Goal: Information Seeking & Learning: Learn about a topic

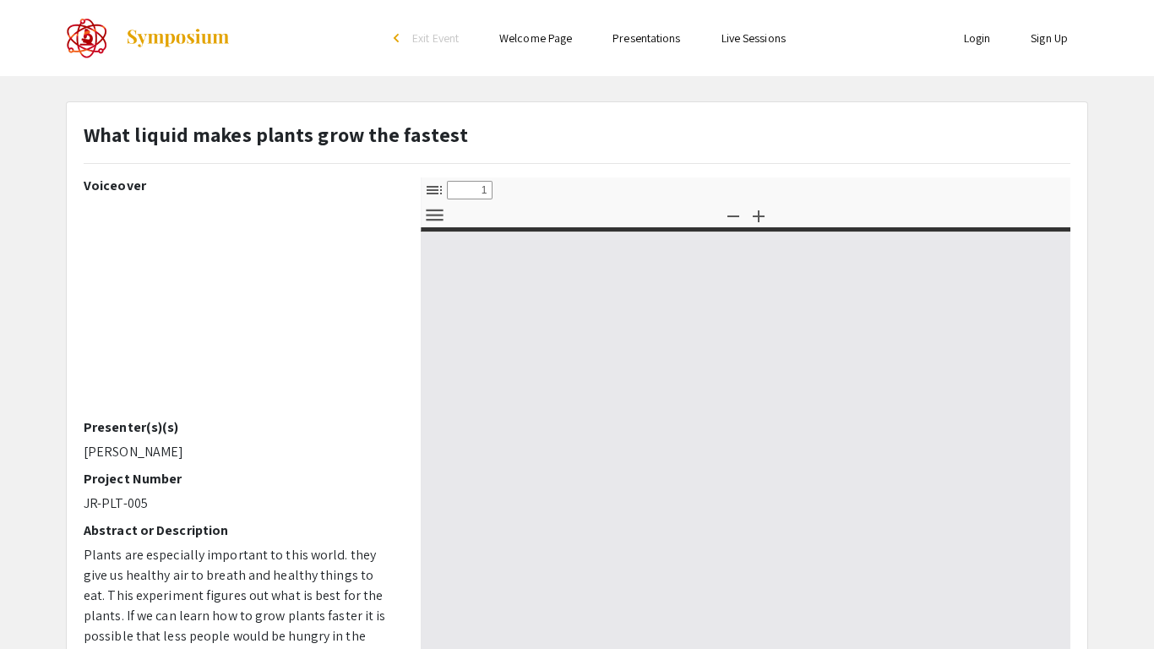
select select "custom"
type input "0"
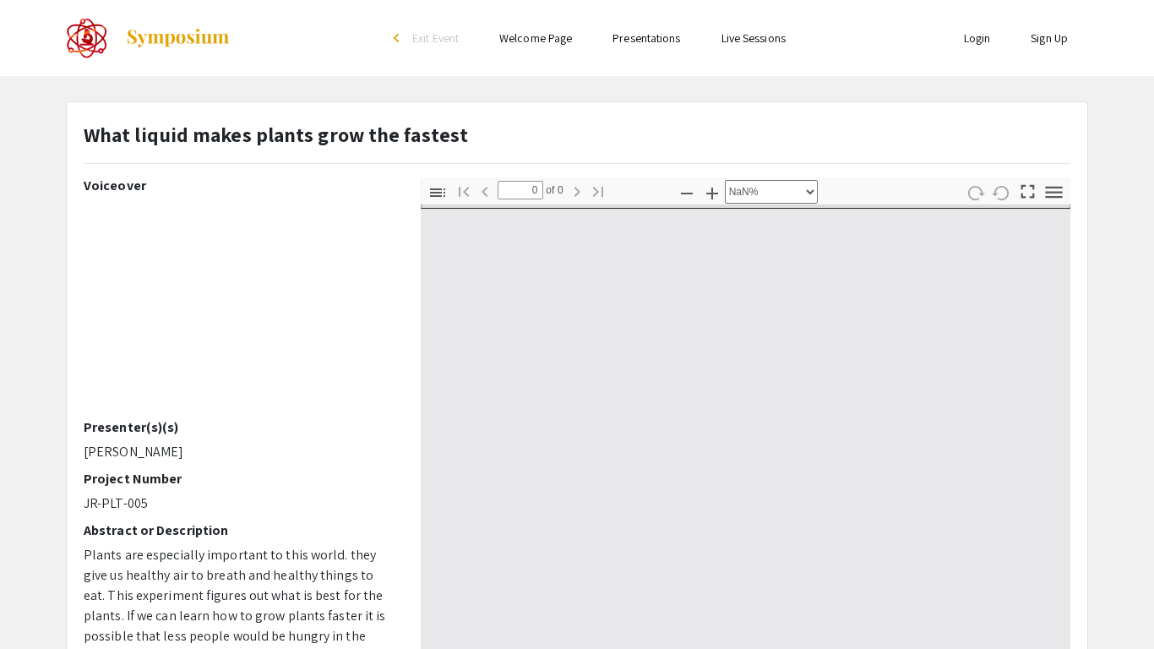
select select "auto"
type input "1"
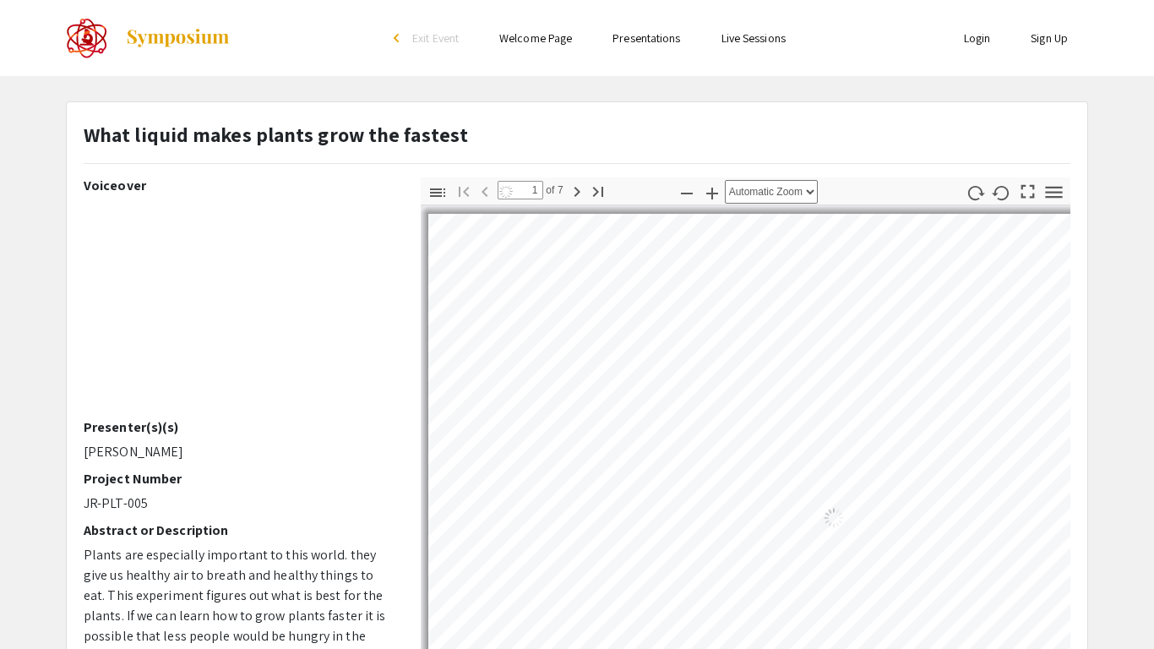
select select "auto"
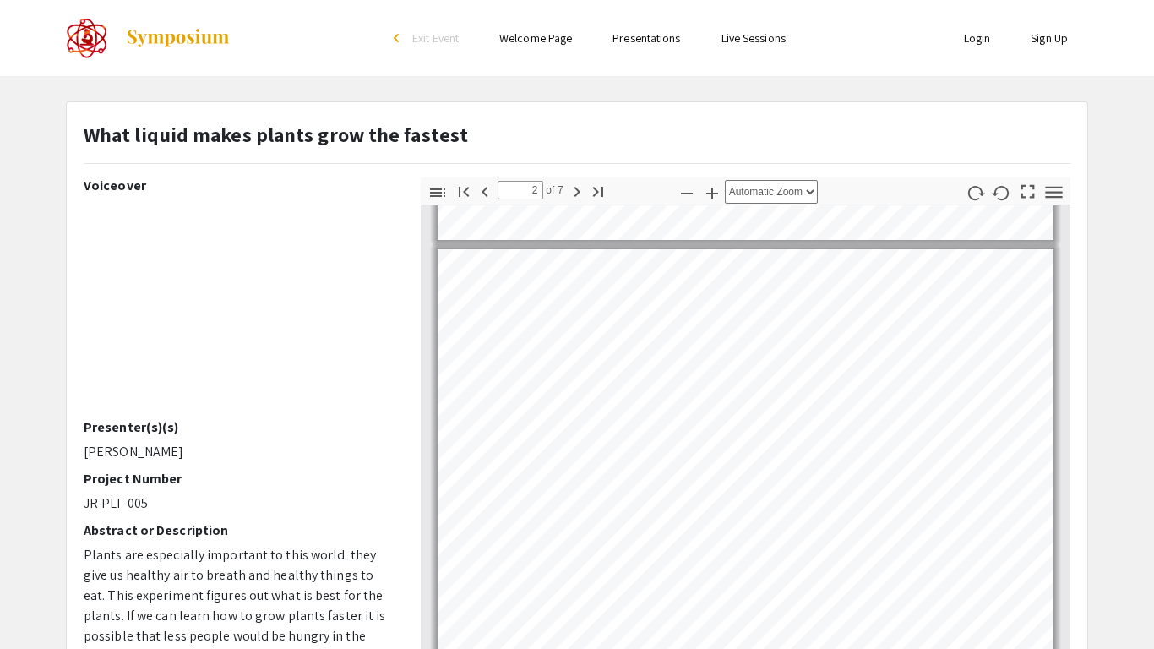
scroll to position [434, 0]
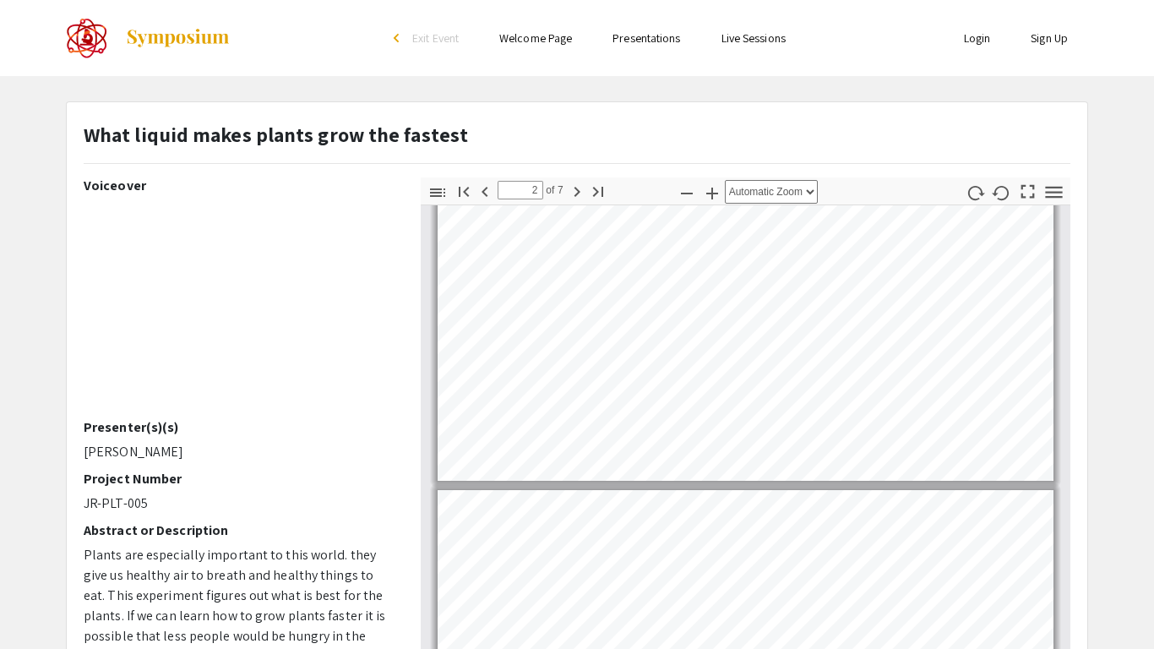
type input "1"
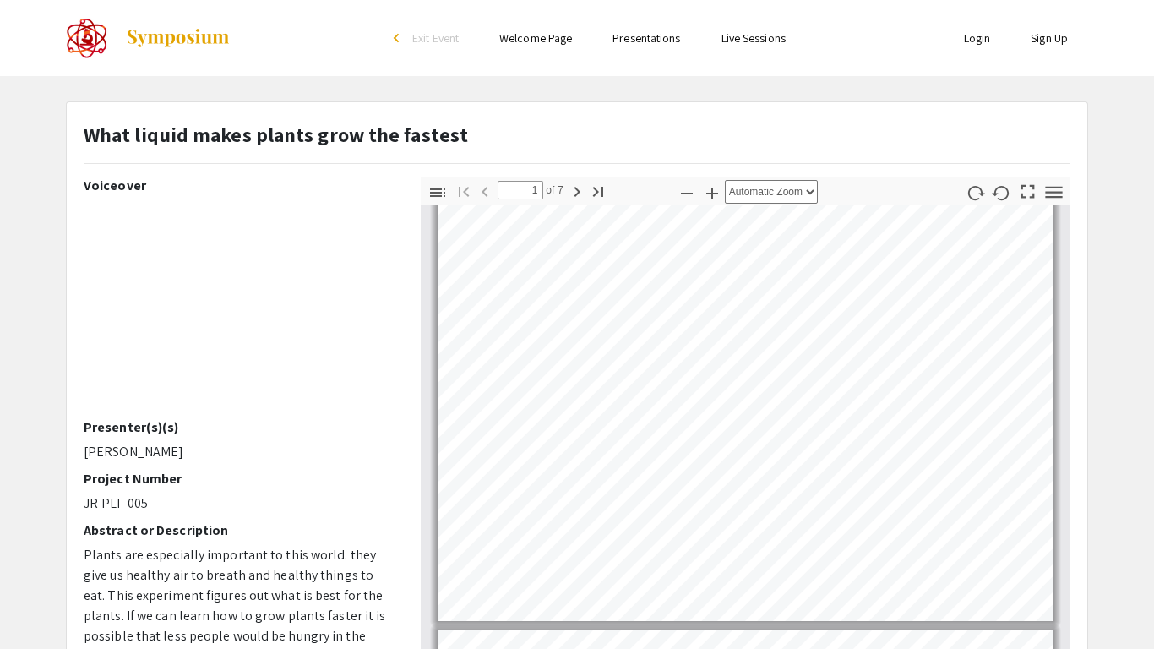
scroll to position [0, 0]
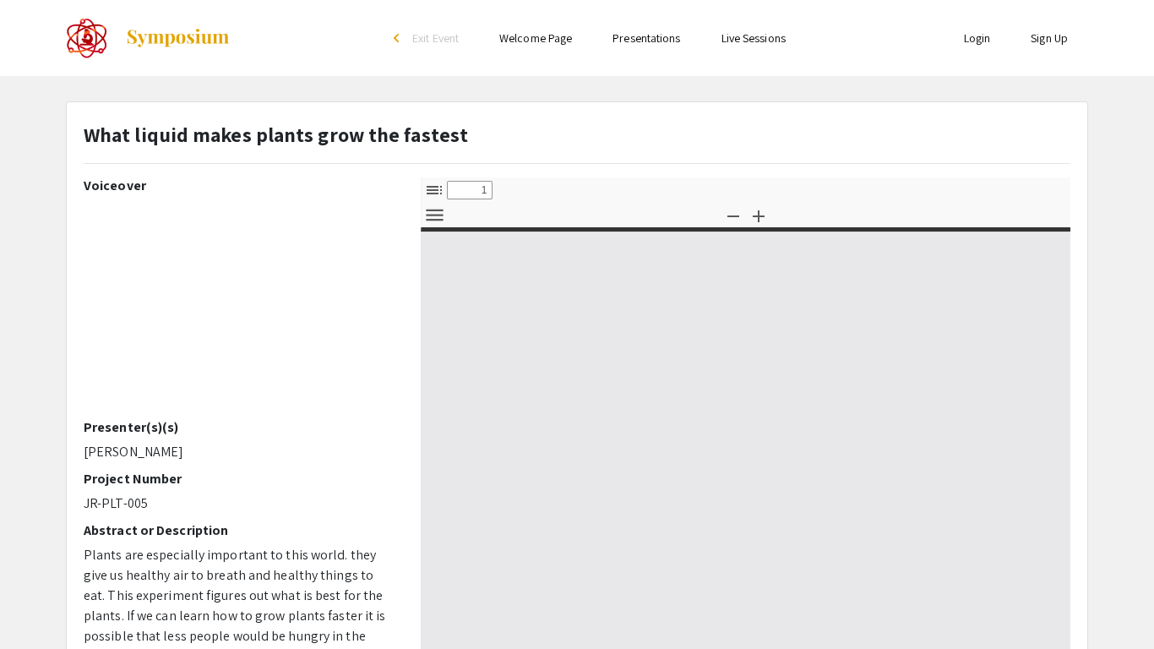
select select "custom"
type input "0"
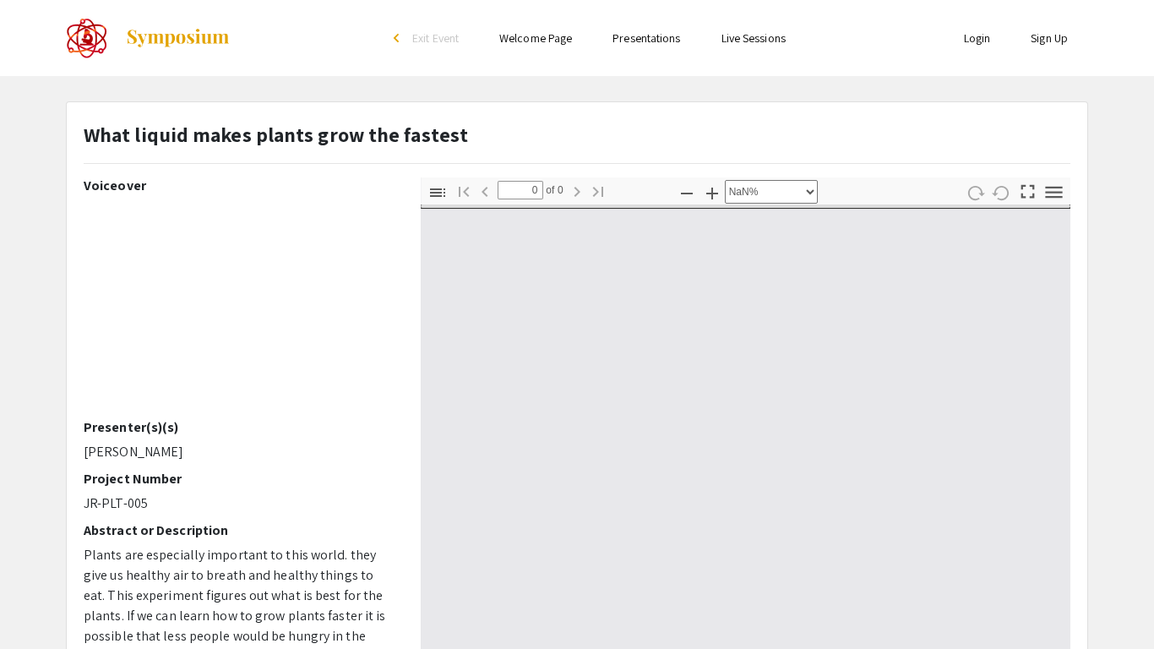
select select "auto"
type input "1"
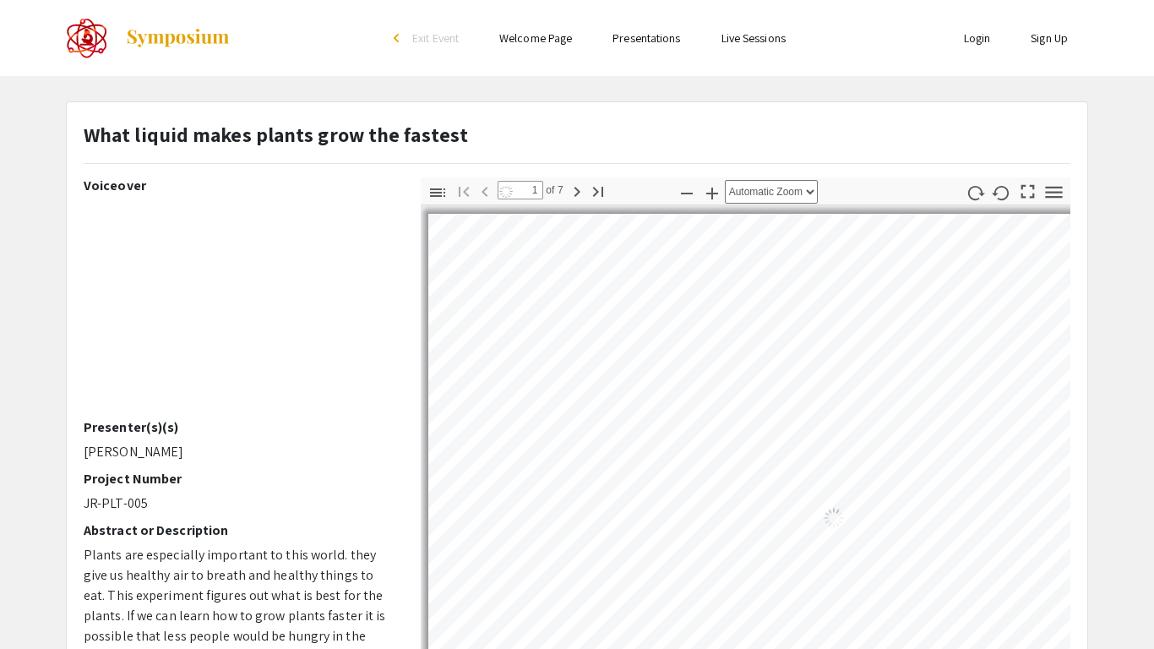
select select "auto"
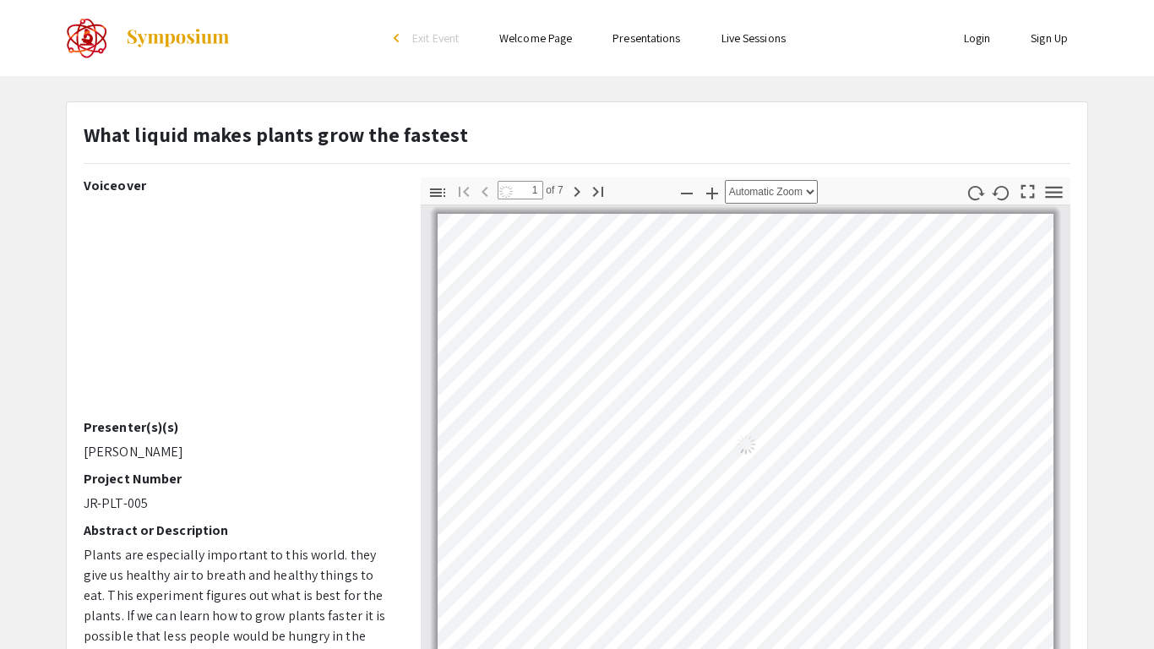
scroll to position [2, 0]
click at [82, 136] on div "What liquid makes plants grow the fastest" at bounding box center [577, 148] width 1012 height 58
click at [75, 139] on div "What liquid makes plants grow the fastest" at bounding box center [577, 148] width 1012 height 58
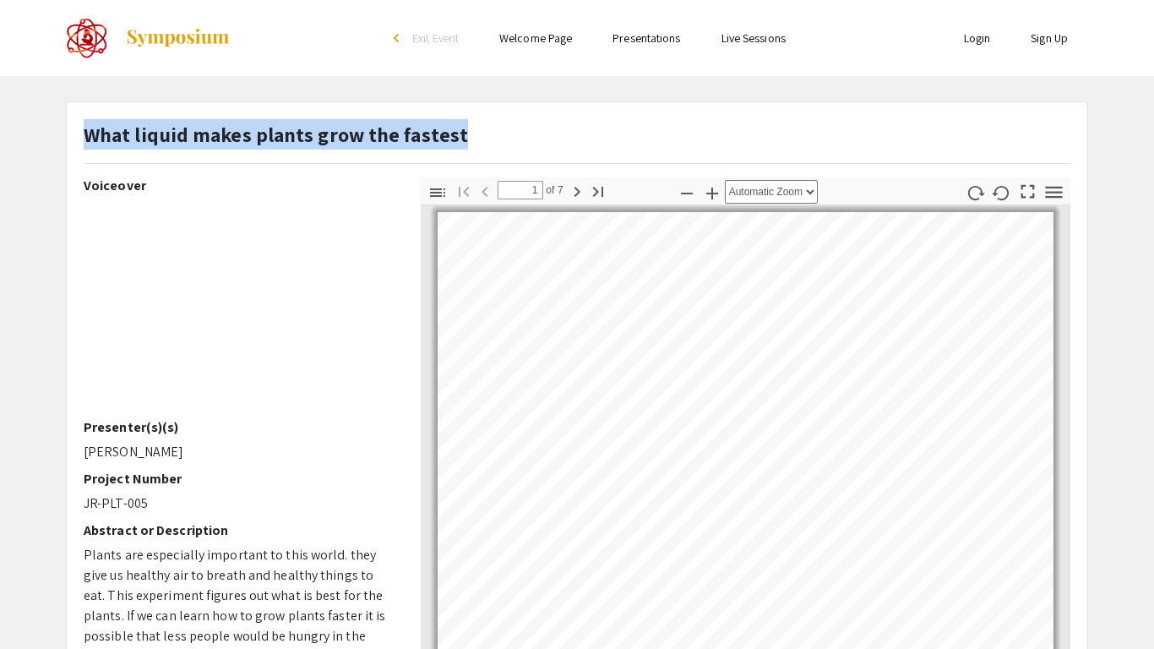
click at [85, 137] on div "What liquid makes plants grow the fastest" at bounding box center [577, 148] width 1012 height 58
copy strong "What liquid makes plants grow the fastest"
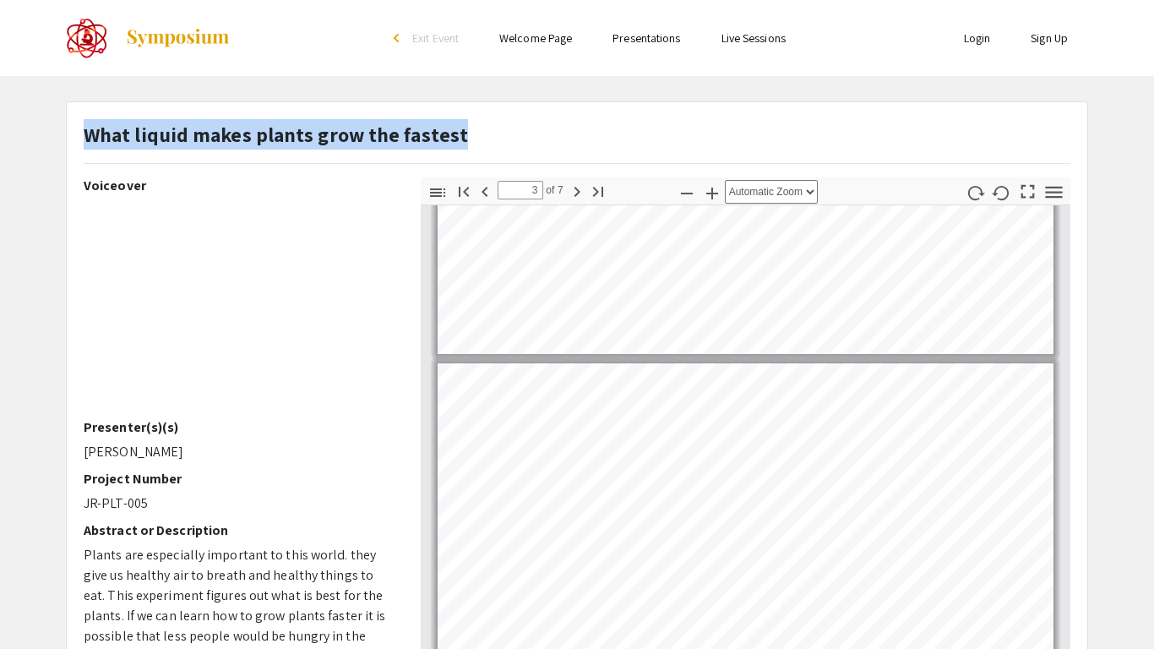
scroll to position [155, 0]
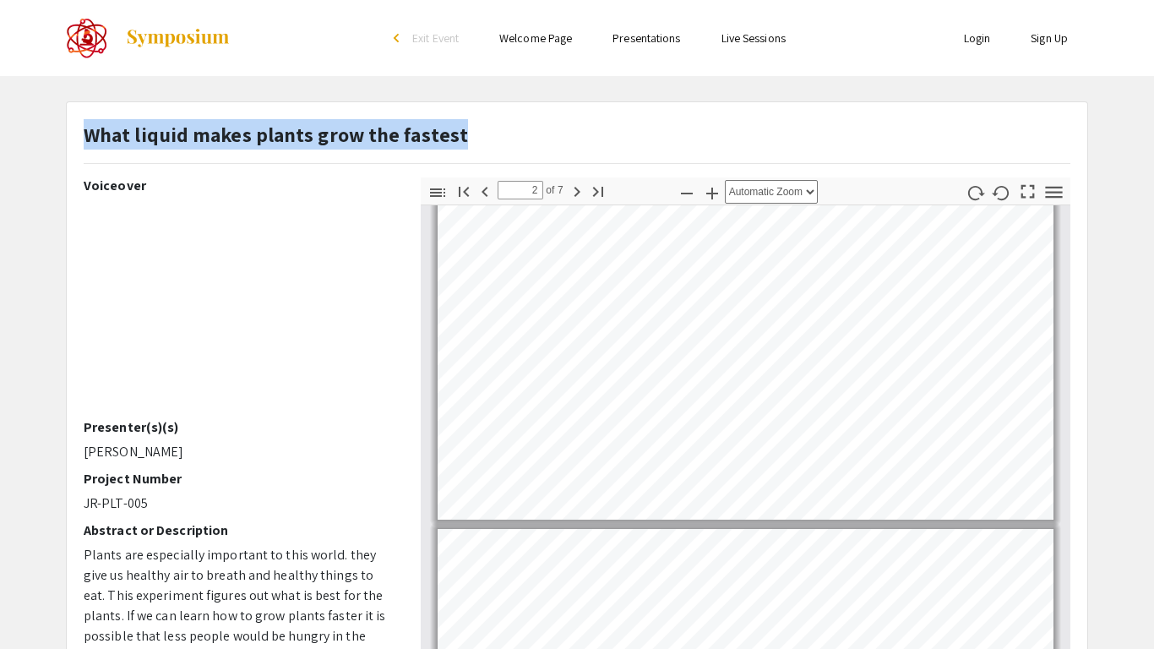
type input "1"
